Goal: Task Accomplishment & Management: Complete application form

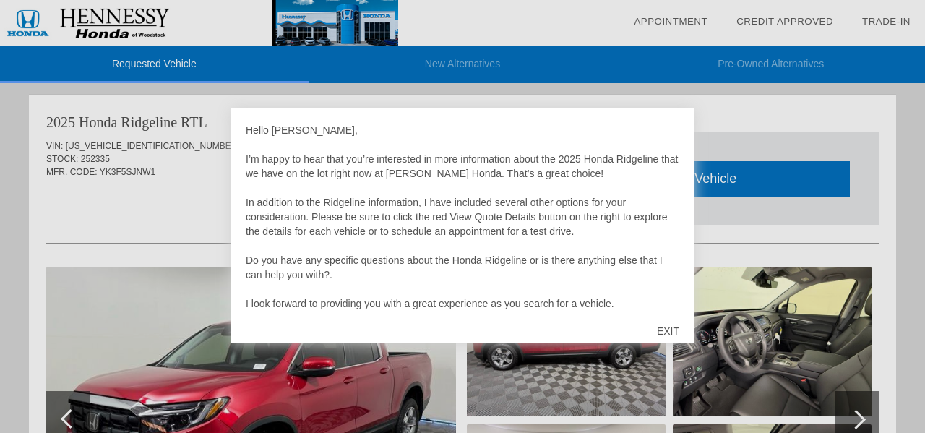
click at [672, 327] on div "EXIT" at bounding box center [667, 330] width 51 height 43
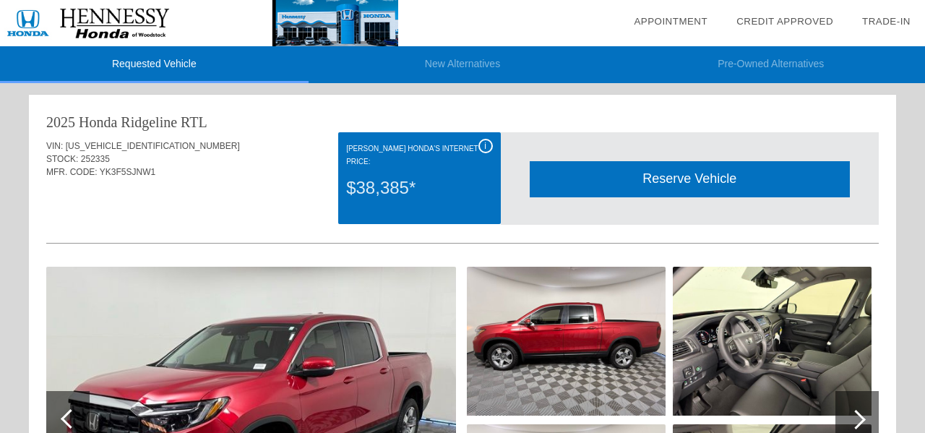
click at [482, 145] on div "i" at bounding box center [485, 146] width 14 height 14
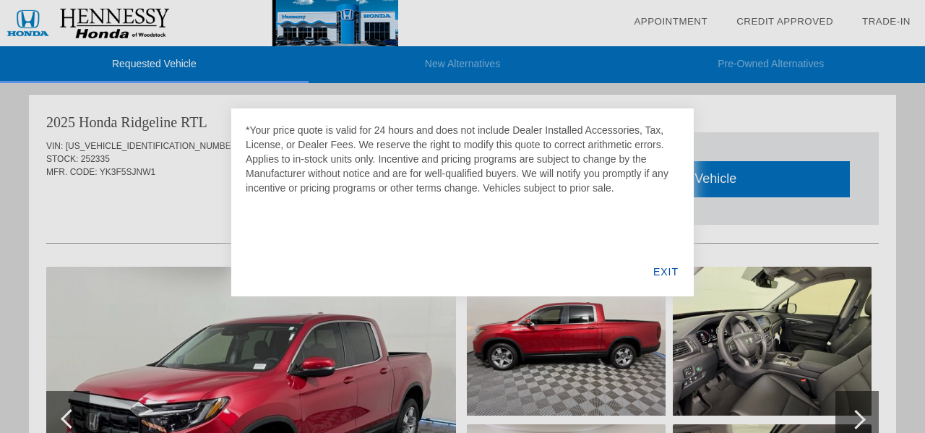
click at [192, 192] on div at bounding box center [462, 216] width 925 height 433
click at [665, 269] on div "EXIT" at bounding box center [666, 271] width 56 height 49
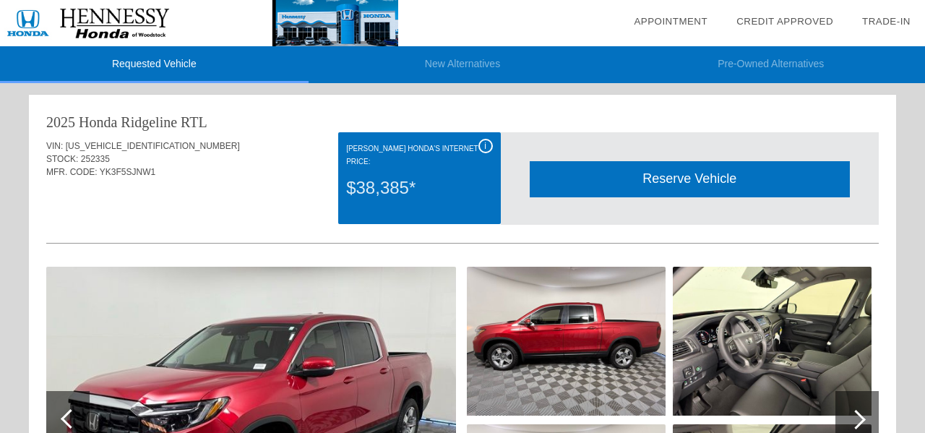
click at [660, 176] on div "Reserve Vehicle" at bounding box center [690, 178] width 320 height 35
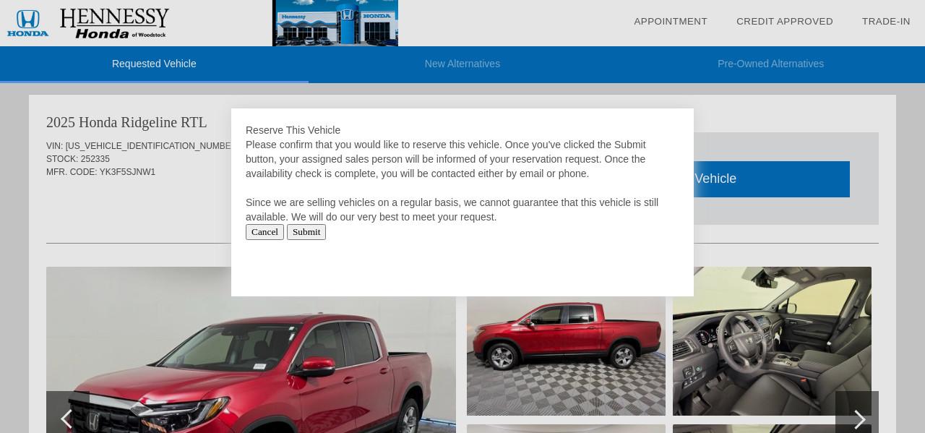
click at [324, 238] on input "Submit" at bounding box center [307, 232] width 40 height 16
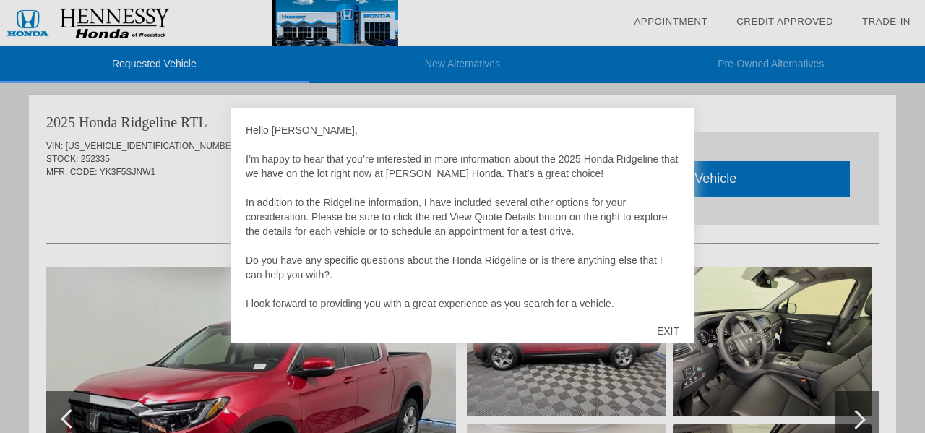
click at [122, 214] on div at bounding box center [462, 216] width 925 height 433
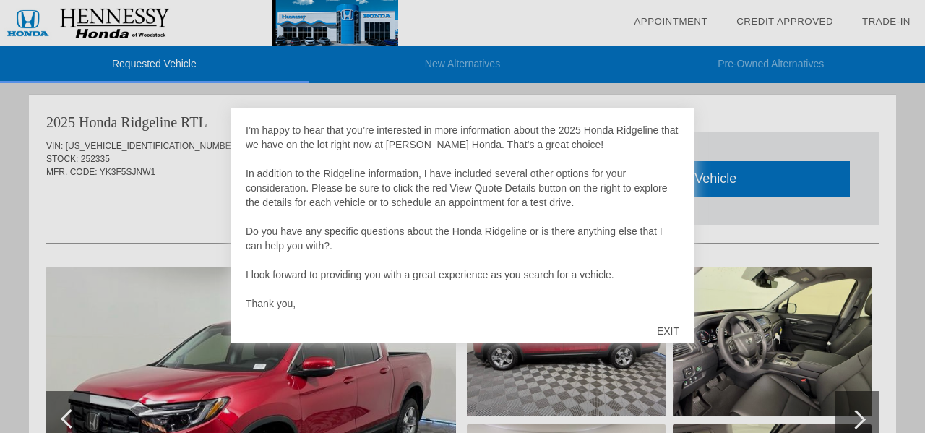
click at [665, 327] on div "EXIT" at bounding box center [667, 330] width 51 height 43
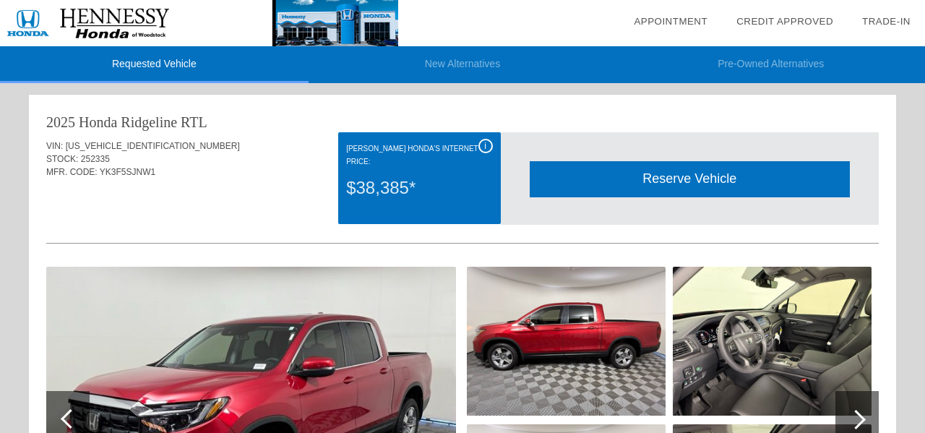
click at [335, 360] on img at bounding box center [251, 420] width 410 height 306
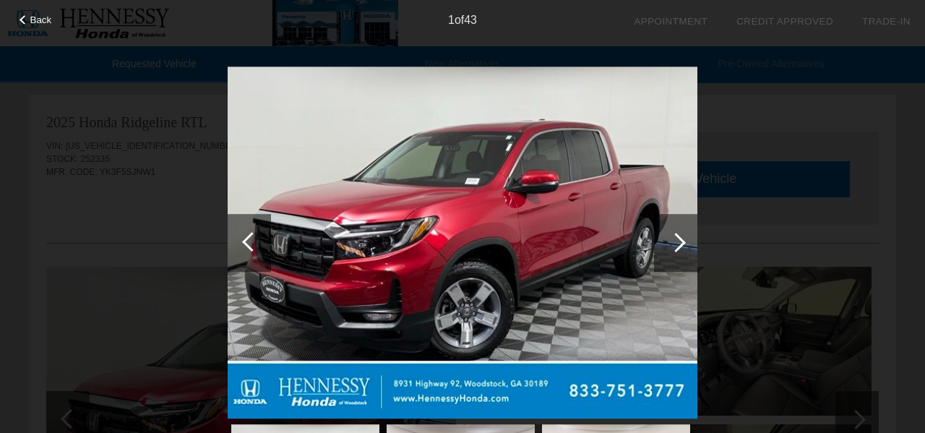
click at [678, 241] on div at bounding box center [676, 243] width 20 height 20
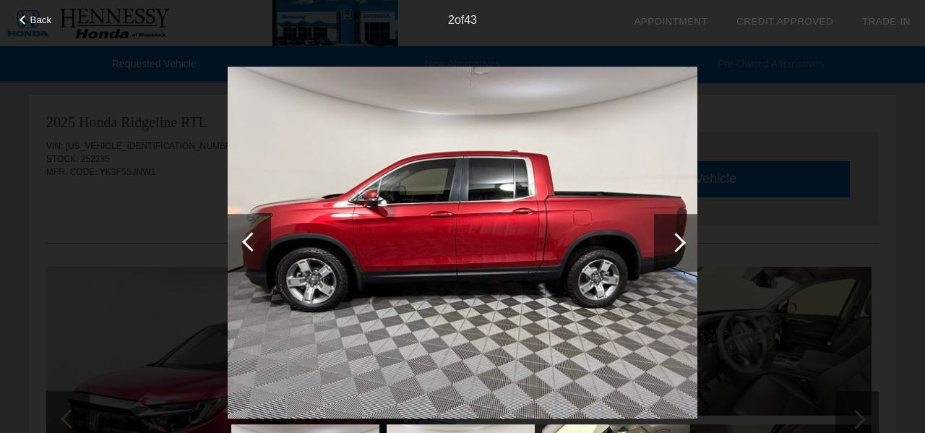
click at [678, 241] on div at bounding box center [676, 243] width 20 height 20
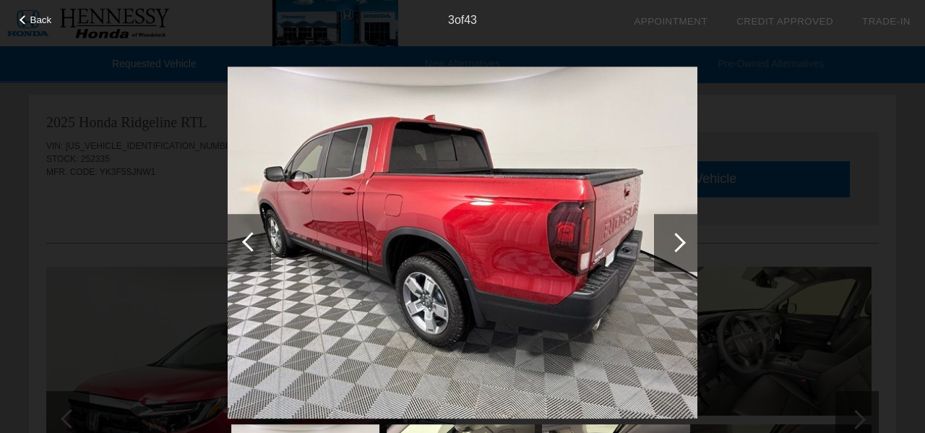
click at [678, 241] on div at bounding box center [676, 243] width 20 height 20
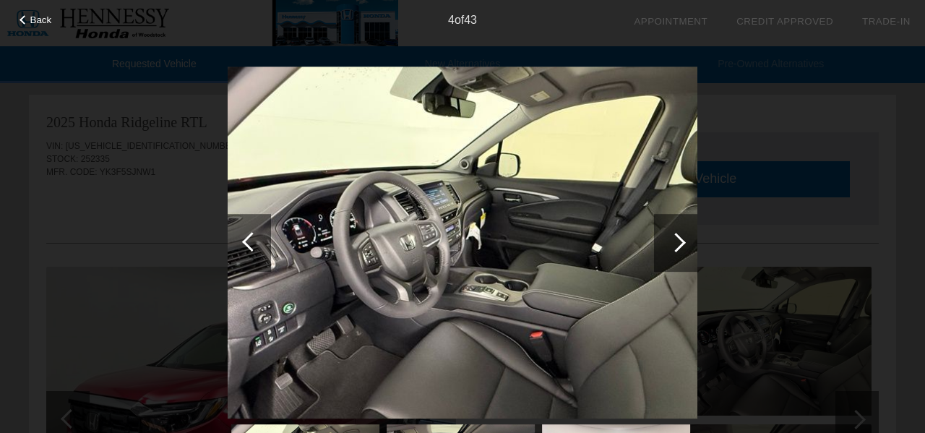
click at [678, 241] on div at bounding box center [676, 243] width 20 height 20
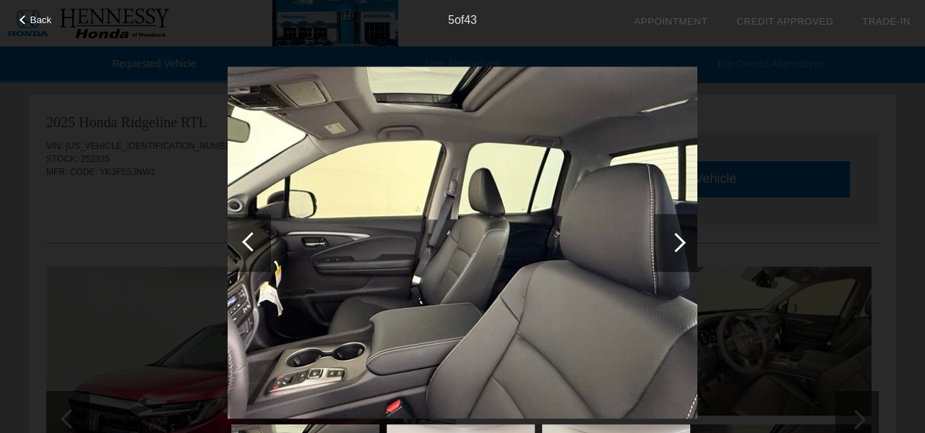
click at [678, 241] on div at bounding box center [676, 243] width 20 height 20
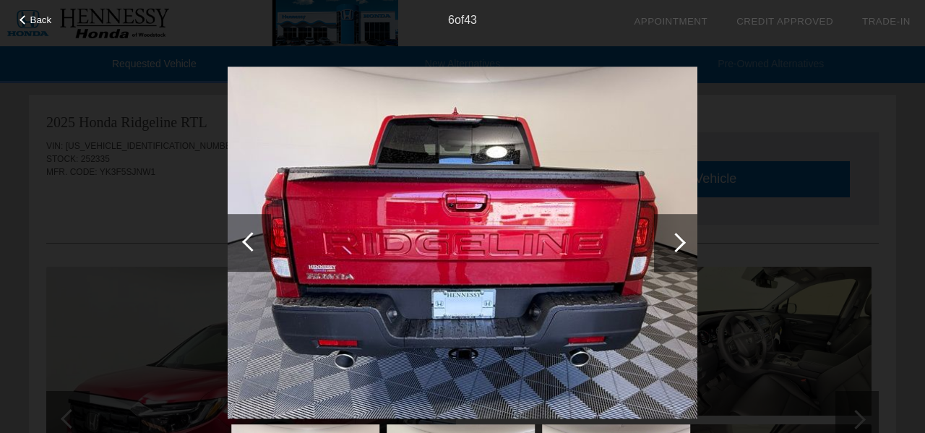
click at [678, 241] on div at bounding box center [676, 243] width 20 height 20
